Goal: Transaction & Acquisition: Purchase product/service

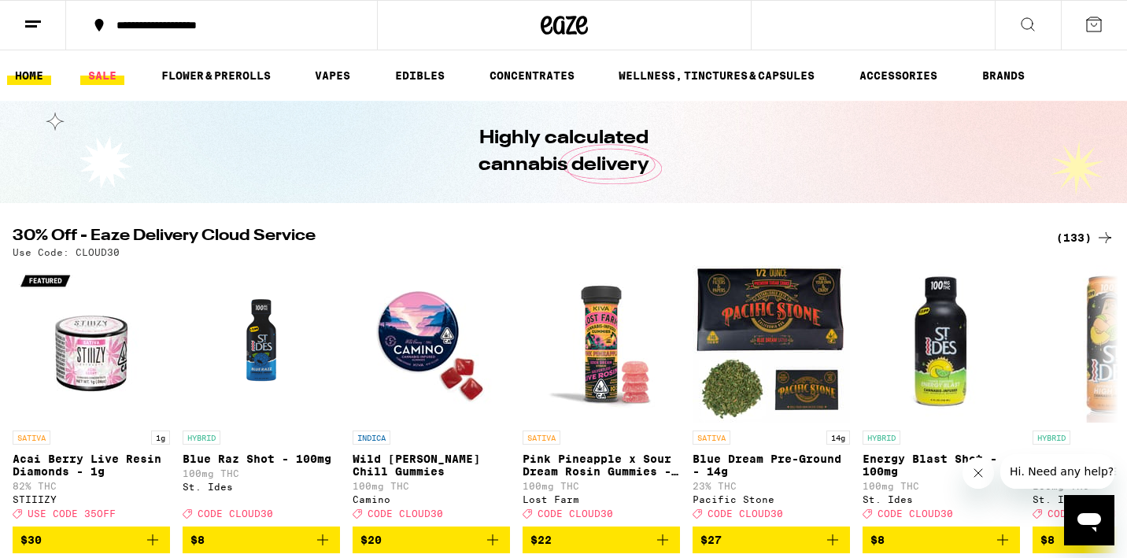
click at [101, 70] on link "SALE" at bounding box center [102, 75] width 44 height 19
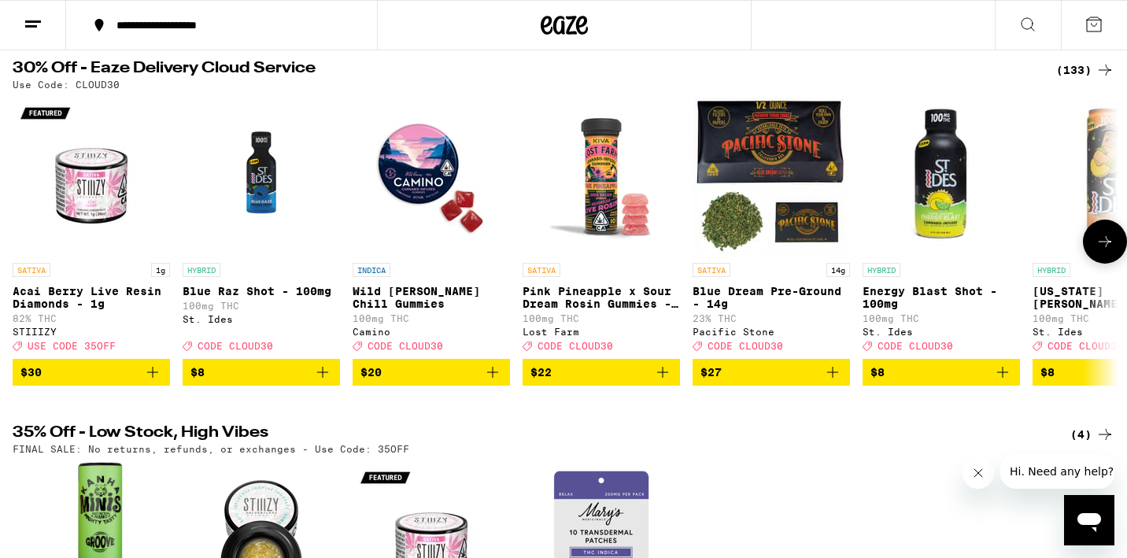
scroll to position [159, 0]
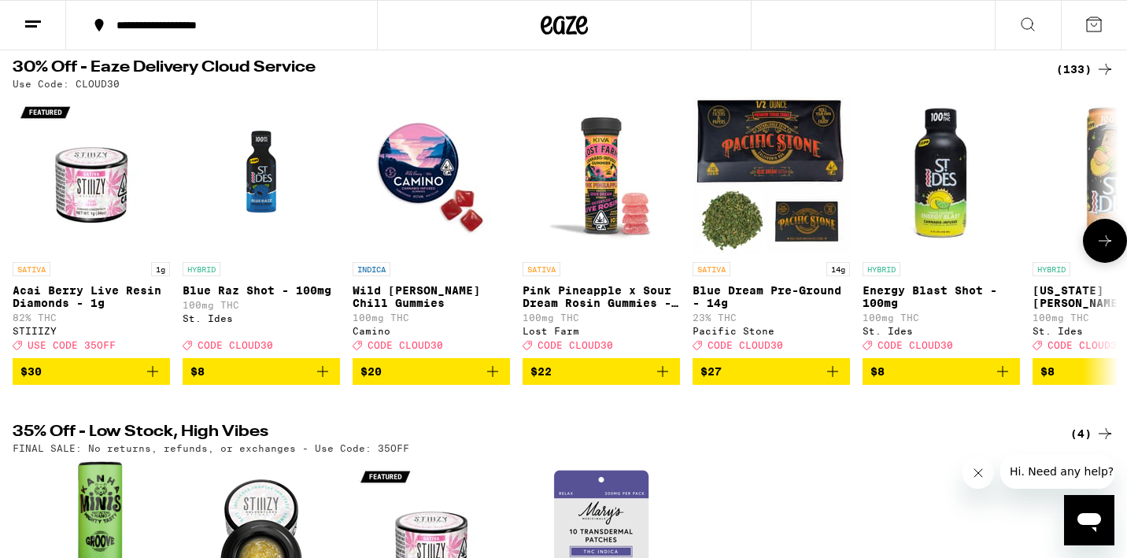
click at [1106, 235] on button at bounding box center [1105, 241] width 44 height 44
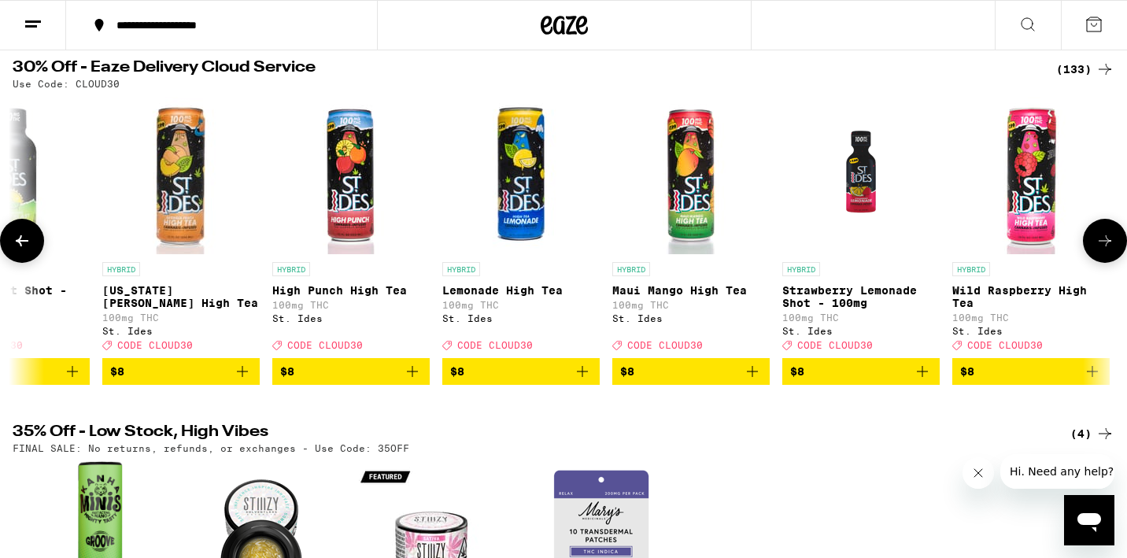
click at [1106, 235] on button at bounding box center [1105, 241] width 44 height 44
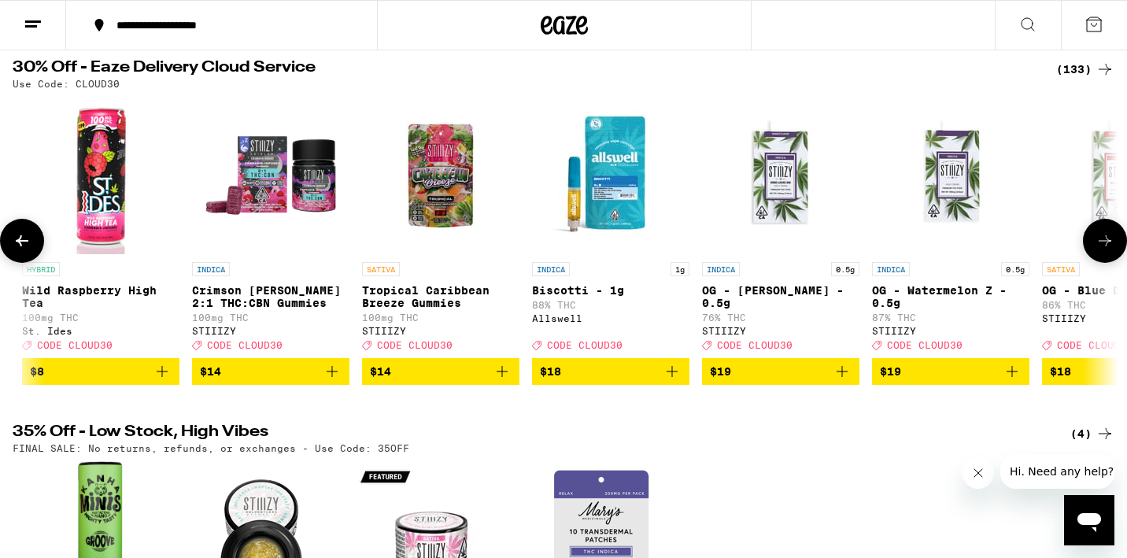
click at [1109, 236] on button at bounding box center [1105, 241] width 44 height 44
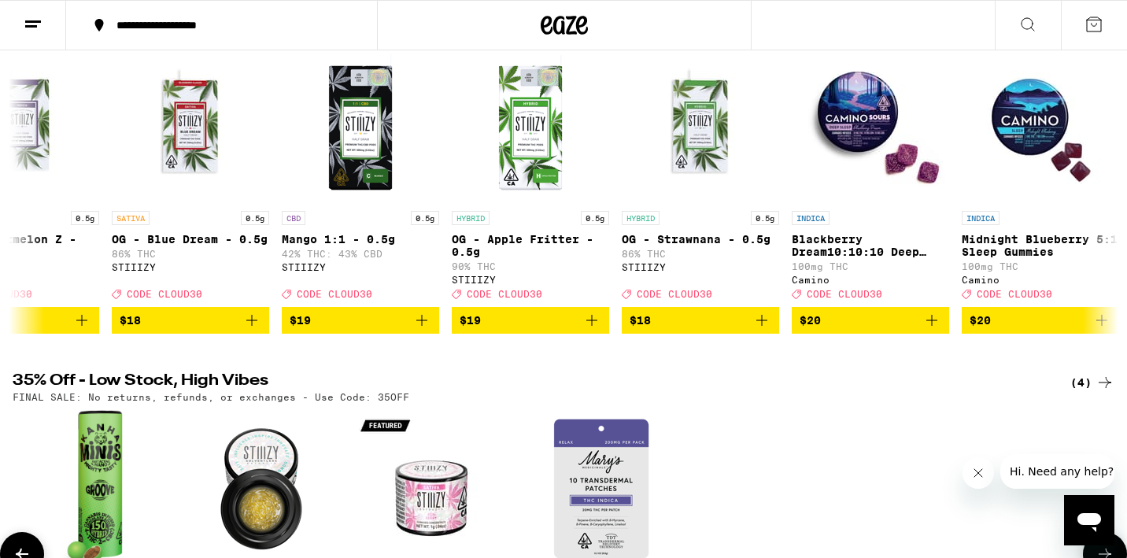
scroll to position [0, 0]
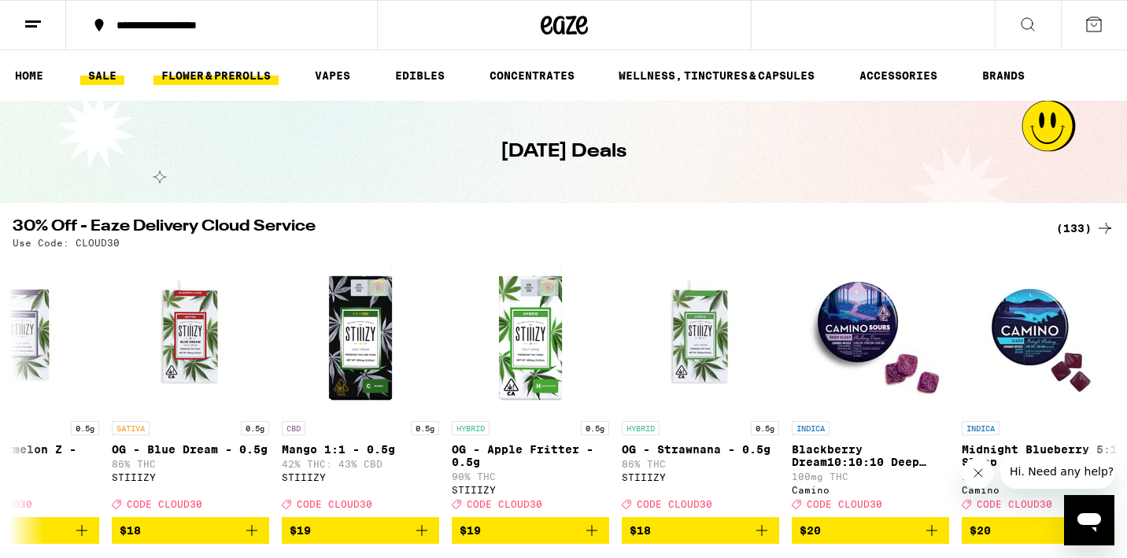
click at [240, 81] on link "FLOWER & PREROLLS" at bounding box center [216, 75] width 125 height 19
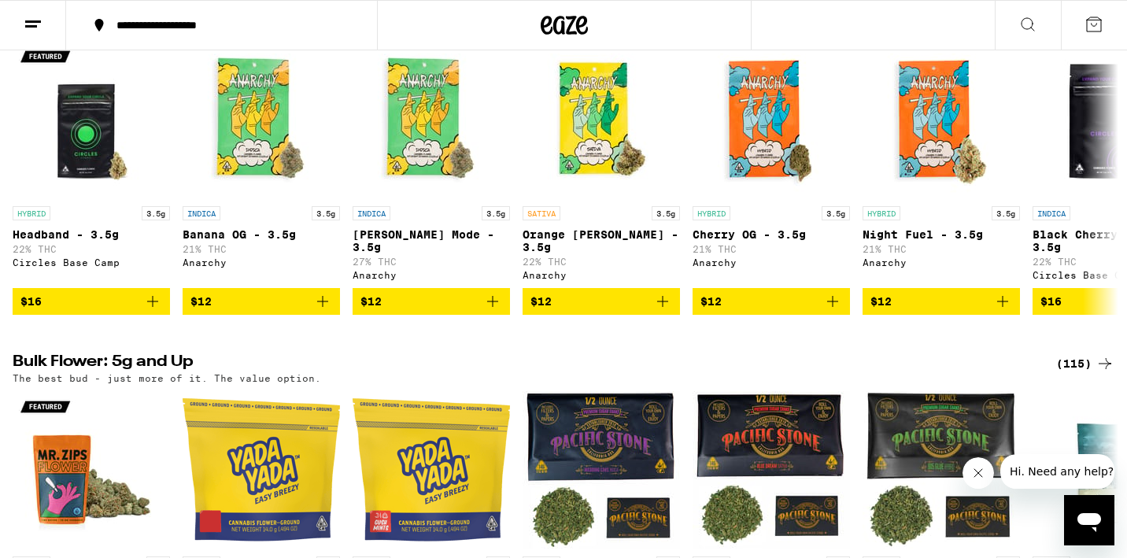
scroll to position [184, 0]
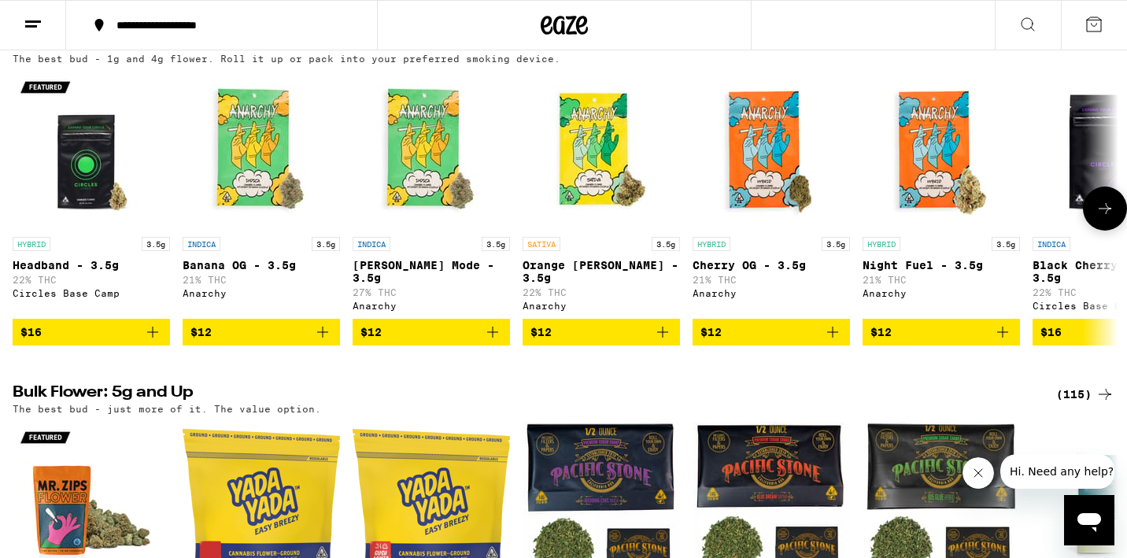
click at [1105, 214] on icon at bounding box center [1105, 208] width 13 height 11
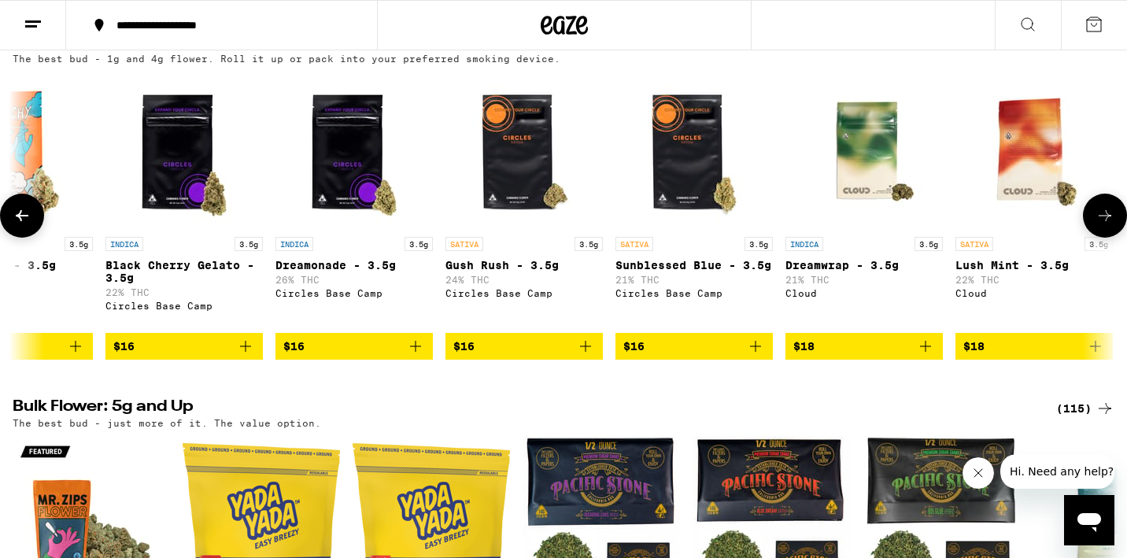
scroll to position [0, 931]
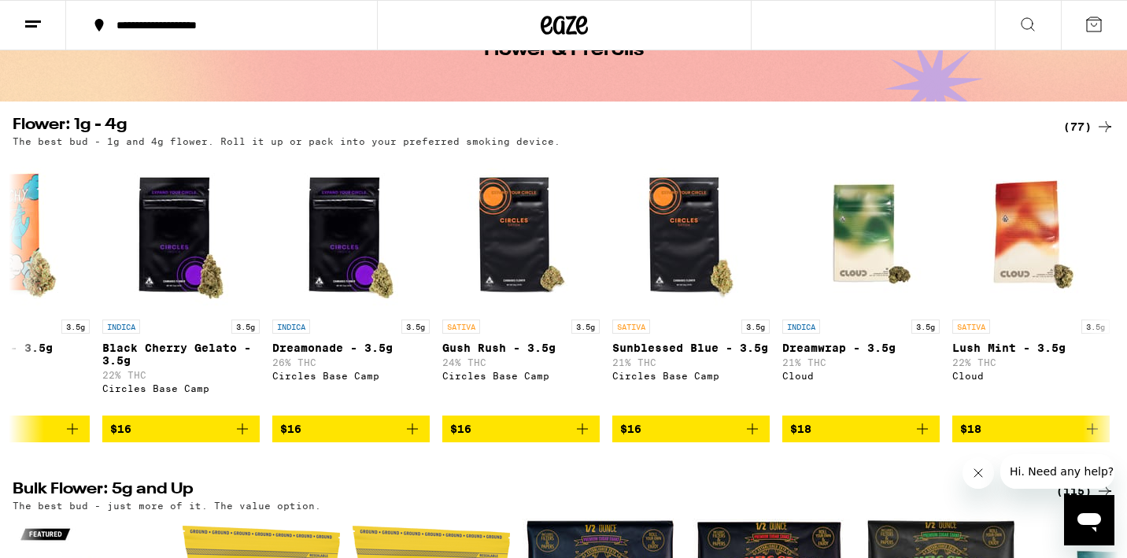
scroll to position [0, 0]
